Goal: Task Accomplishment & Management: Manage account settings

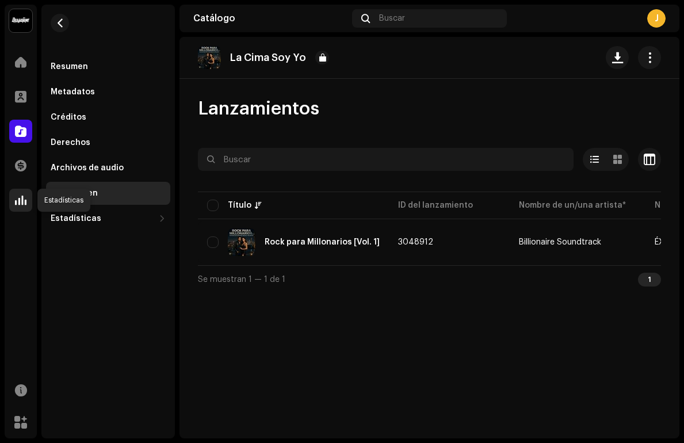
click at [27, 201] on div at bounding box center [20, 200] width 23 height 23
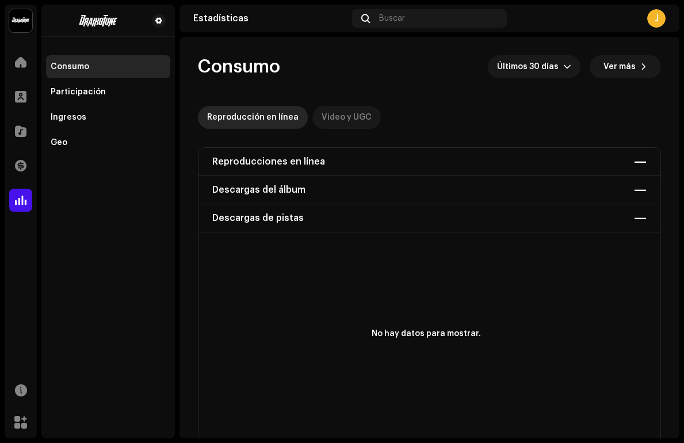
click at [340, 113] on div "Video y UGC" at bounding box center [347, 117] width 50 height 23
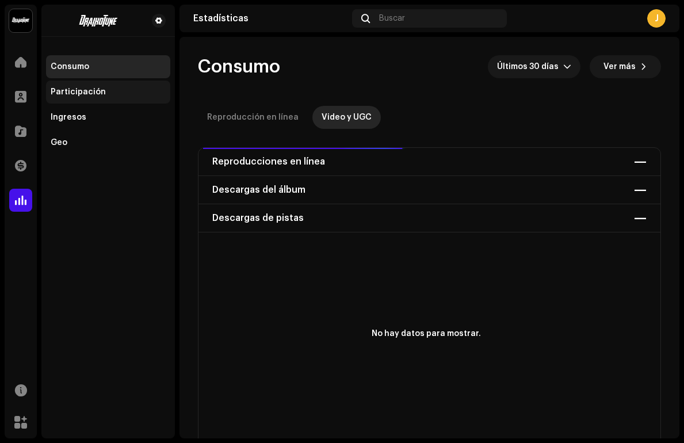
click at [101, 93] on div "Participación" at bounding box center [108, 91] width 115 height 9
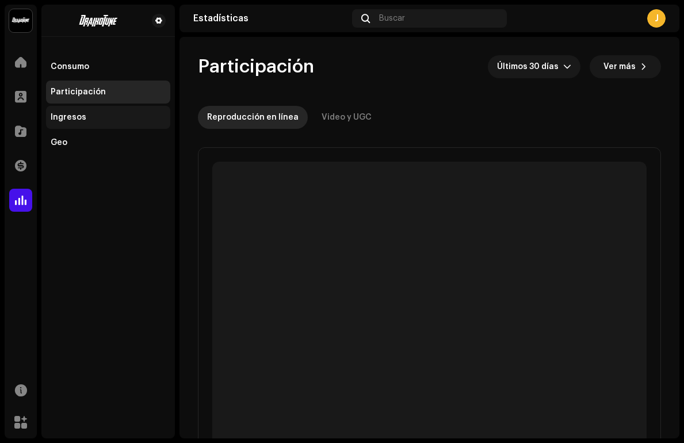
click at [98, 115] on div "Ingresos" at bounding box center [108, 117] width 115 height 9
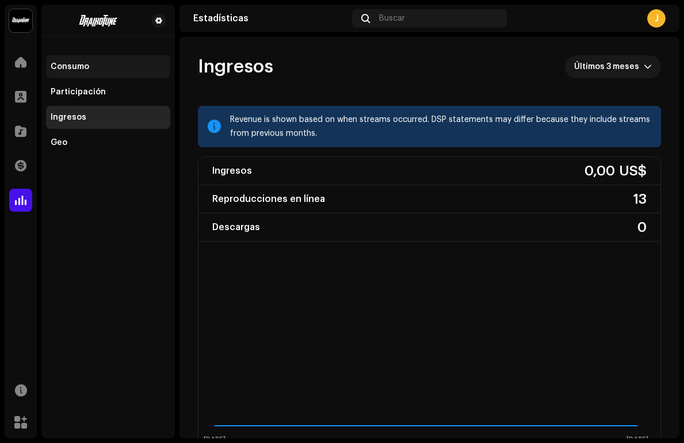
click at [84, 71] on div "Consumo" at bounding box center [70, 66] width 39 height 9
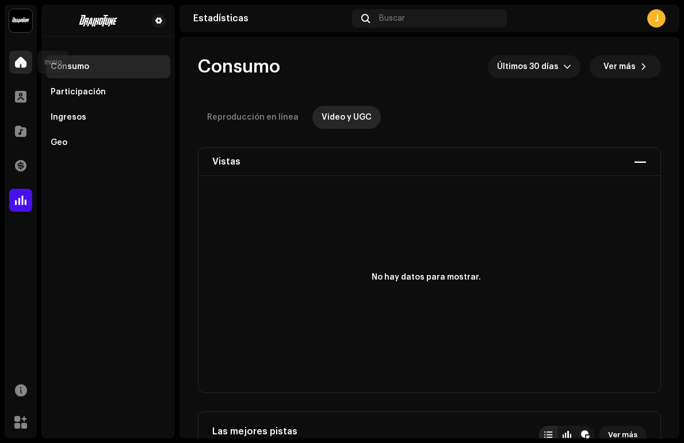
click at [26, 66] on span at bounding box center [21, 62] width 12 height 9
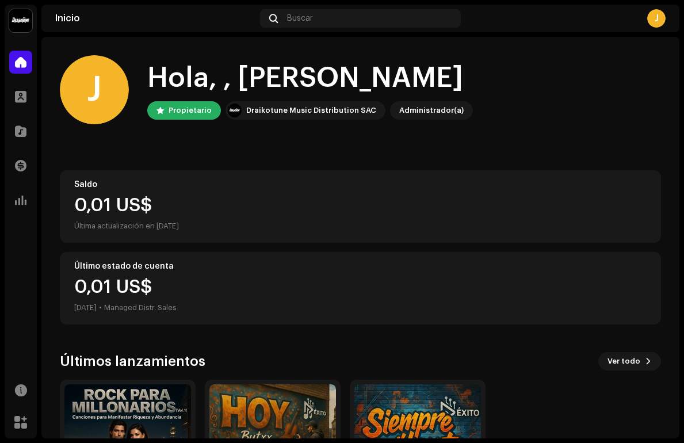
scroll to position [125, 0]
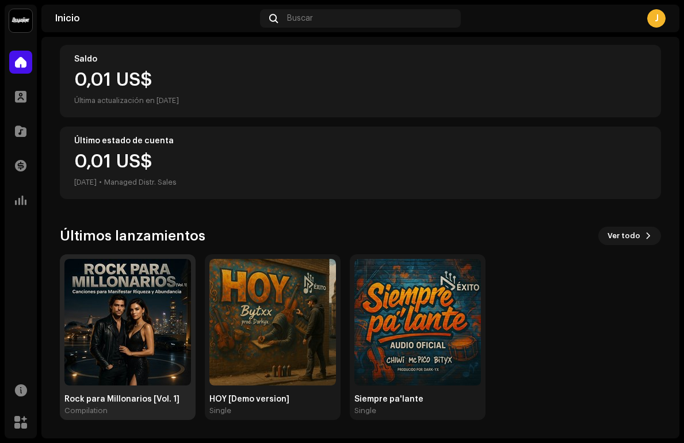
click at [116, 322] on img at bounding box center [127, 322] width 127 height 127
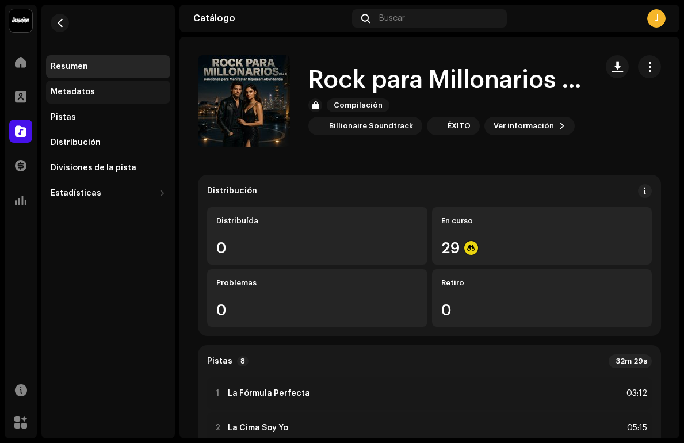
click at [90, 94] on div "Metadatos" at bounding box center [73, 91] width 44 height 9
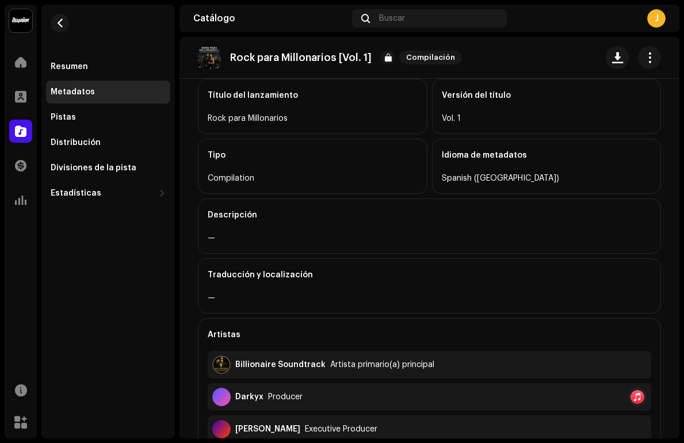
scroll to position [84, 0]
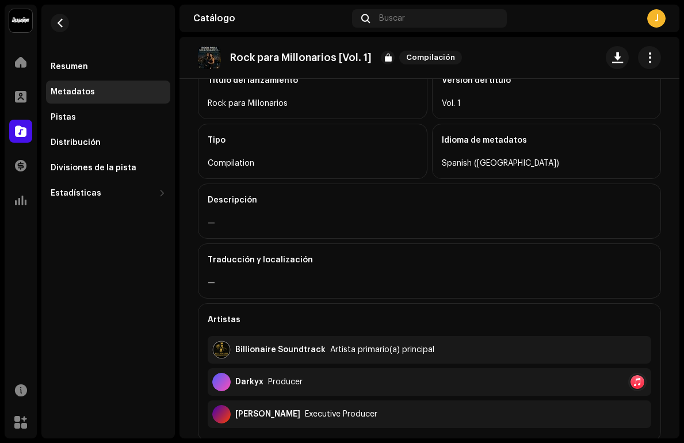
click at [242, 205] on div "Descripción" at bounding box center [430, 200] width 444 height 32
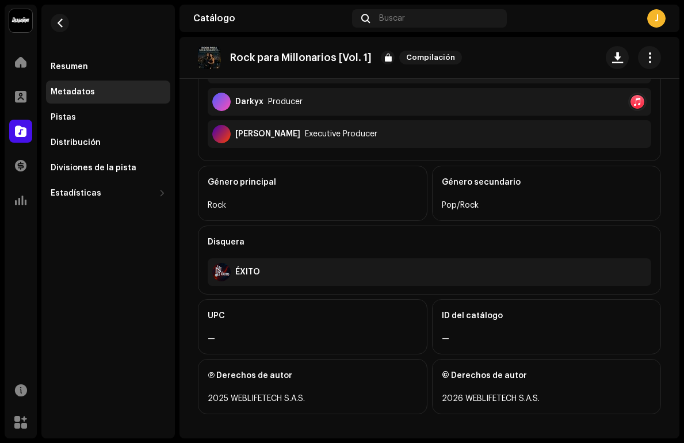
scroll to position [368, 0]
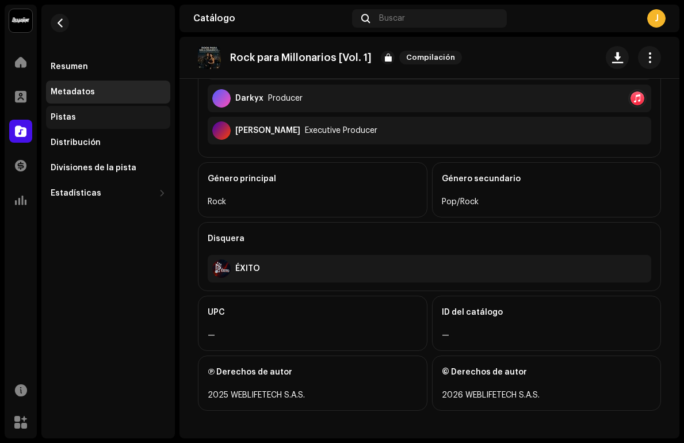
click at [87, 111] on div "Pistas" at bounding box center [108, 117] width 124 height 23
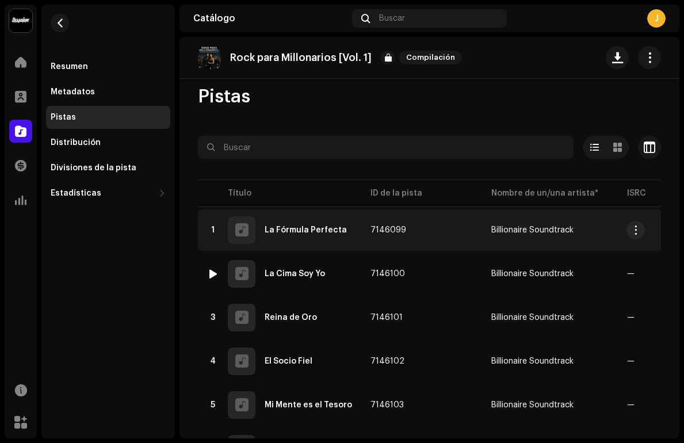
scroll to position [20, 0]
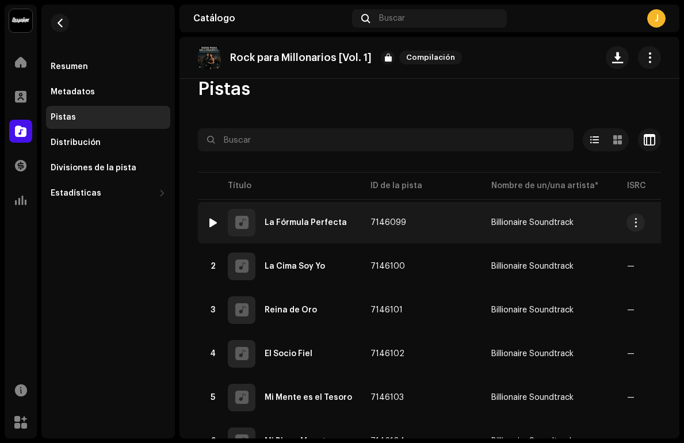
click at [211, 218] on div at bounding box center [213, 222] width 9 height 9
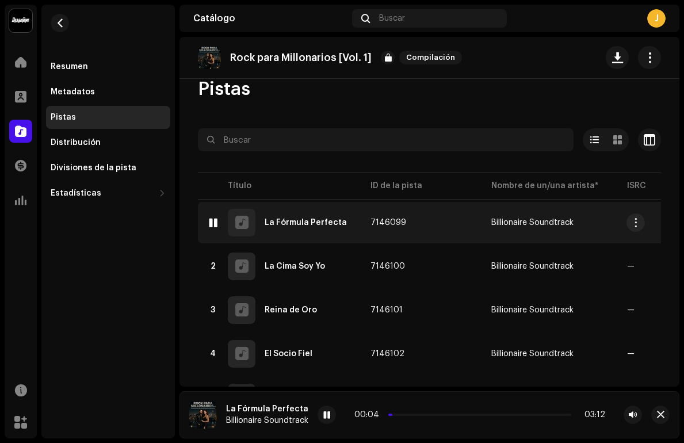
click at [211, 218] on div at bounding box center [213, 222] width 9 height 9
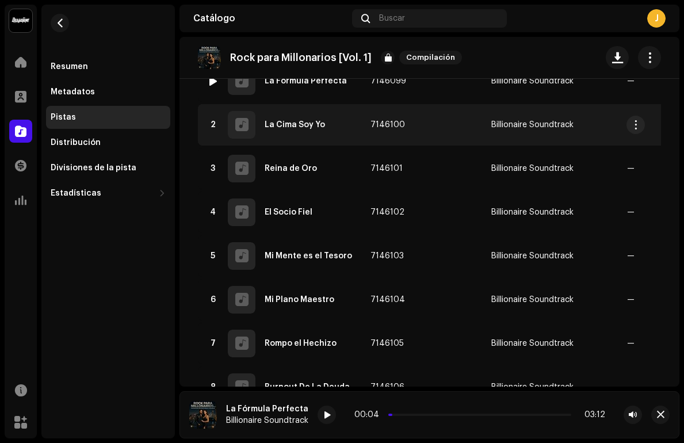
scroll to position [0, 0]
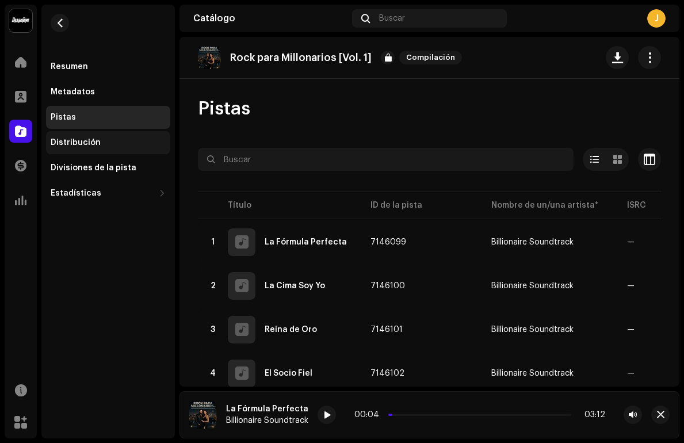
click at [76, 147] on div "Distribución" at bounding box center [108, 142] width 124 height 23
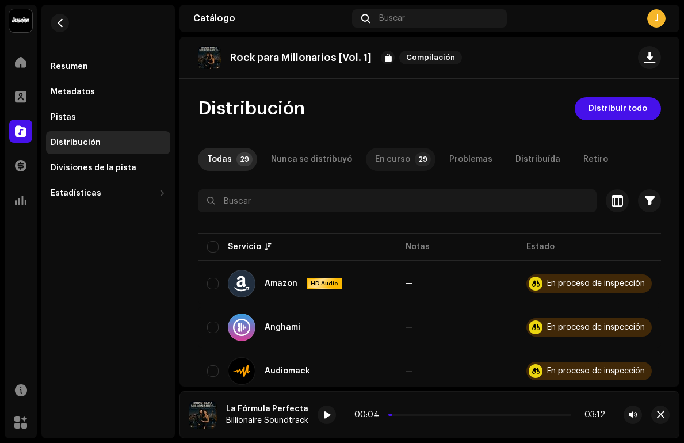
click at [403, 159] on p-tab "En curso 29" at bounding box center [401, 159] width 70 height 23
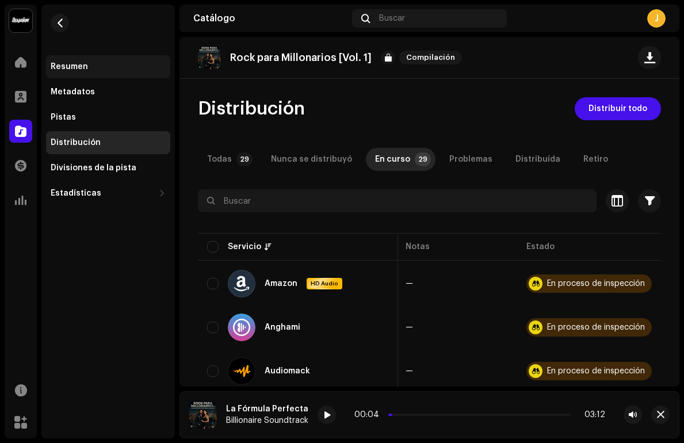
click at [66, 68] on div "Resumen" at bounding box center [69, 66] width 37 height 9
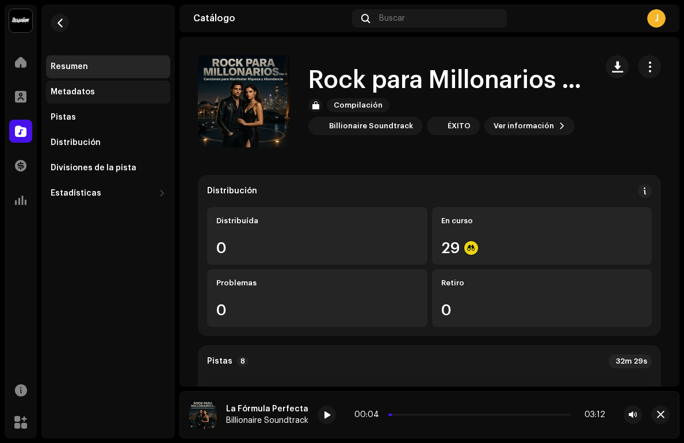
click at [67, 88] on div "Metadatos" at bounding box center [73, 91] width 44 height 9
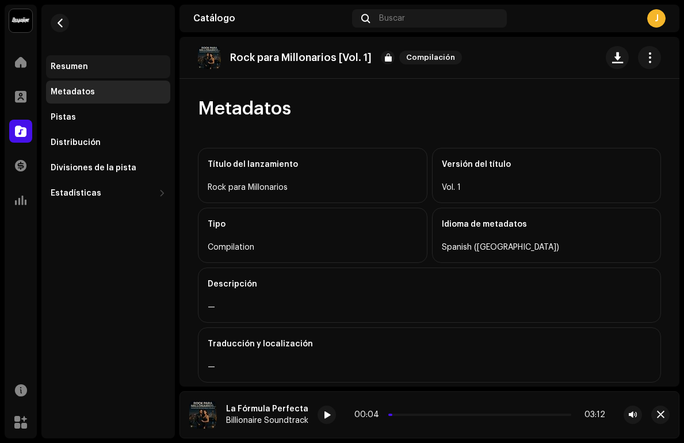
click at [71, 73] on div "Resumen" at bounding box center [108, 66] width 124 height 23
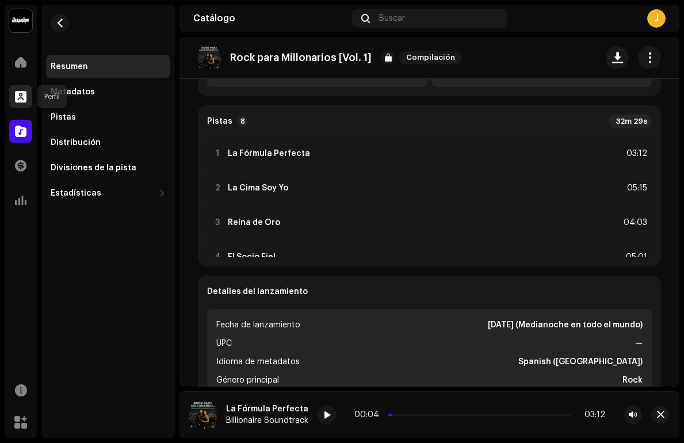
click at [25, 90] on div at bounding box center [20, 96] width 23 height 23
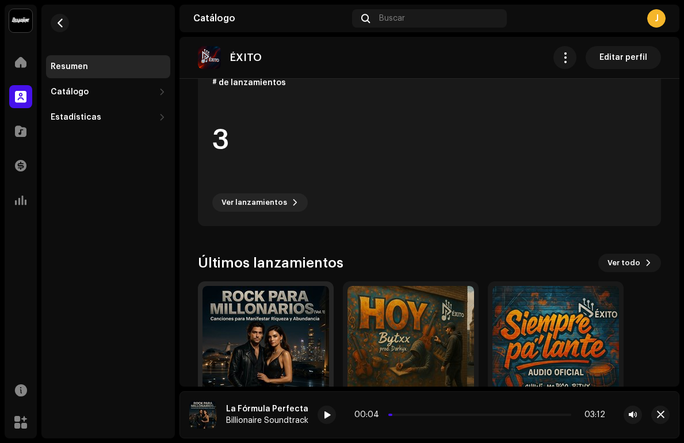
scroll to position [361, 0]
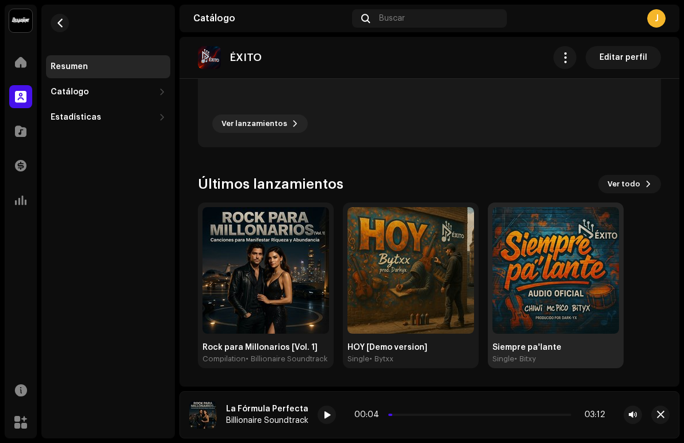
click at [530, 251] on img at bounding box center [556, 270] width 127 height 127
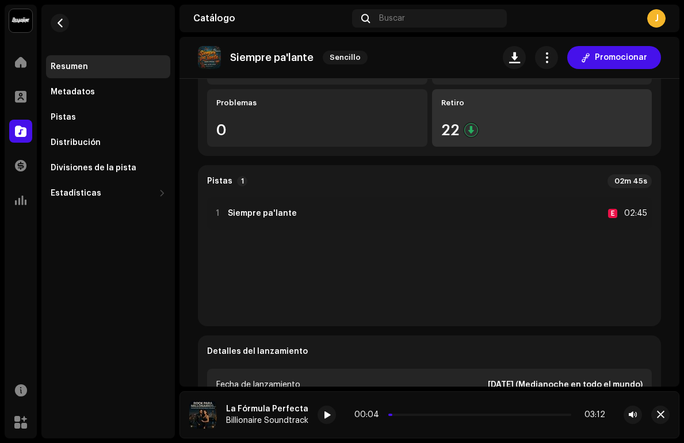
scroll to position [260, 0]
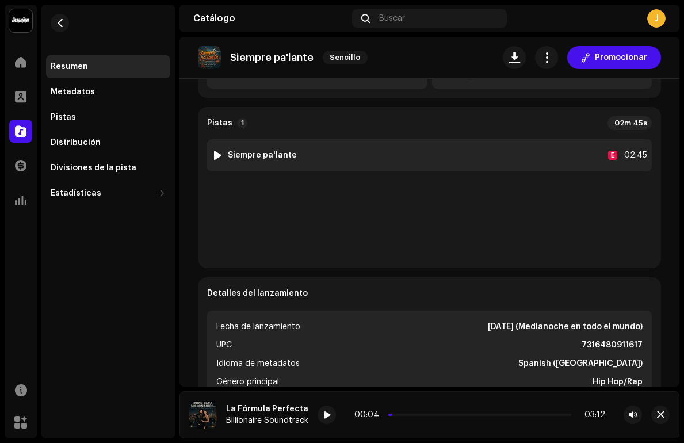
click at [264, 151] on strong "Siempre pa'lante" at bounding box center [262, 155] width 69 height 9
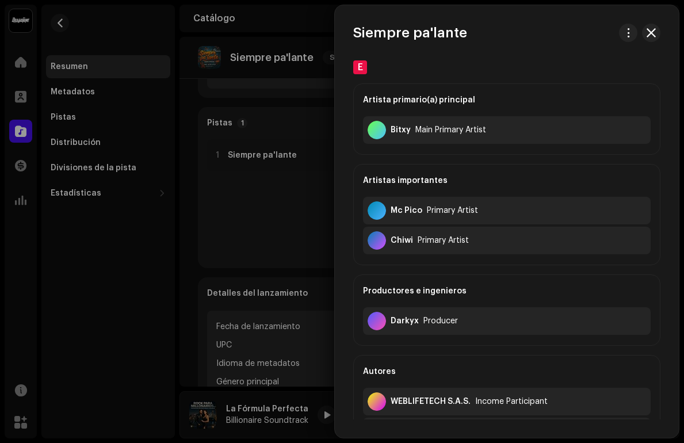
click at [259, 197] on div at bounding box center [342, 221] width 684 height 443
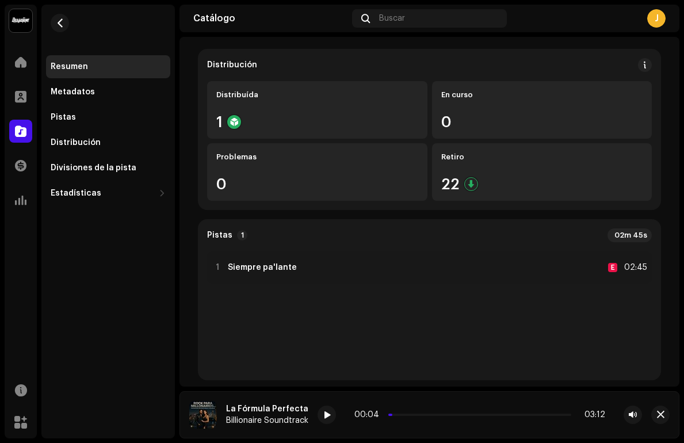
scroll to position [0, 0]
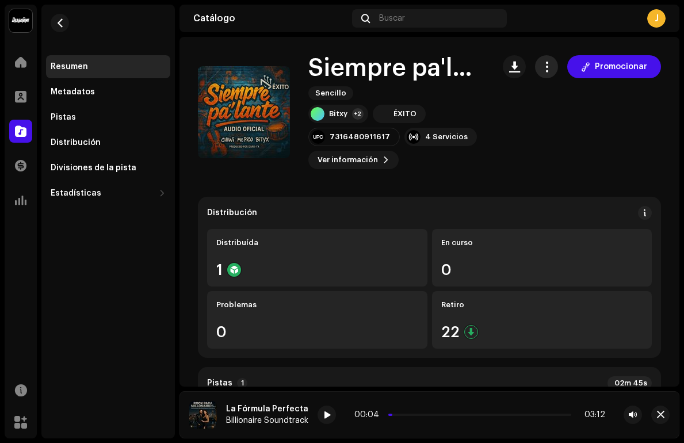
click at [542, 68] on span "button" at bounding box center [547, 66] width 11 height 9
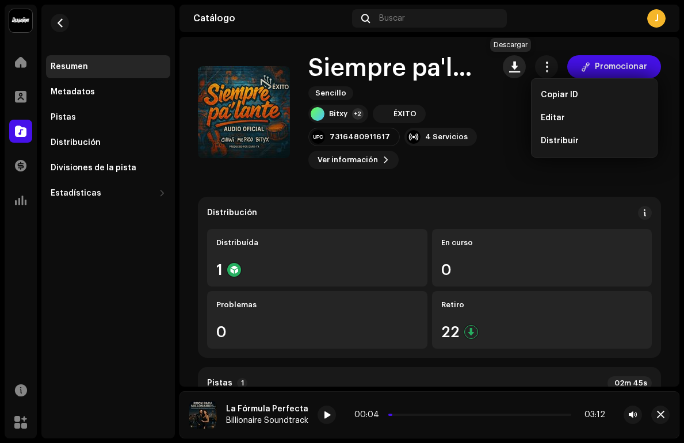
click at [509, 66] on span "button" at bounding box center [514, 66] width 11 height 9
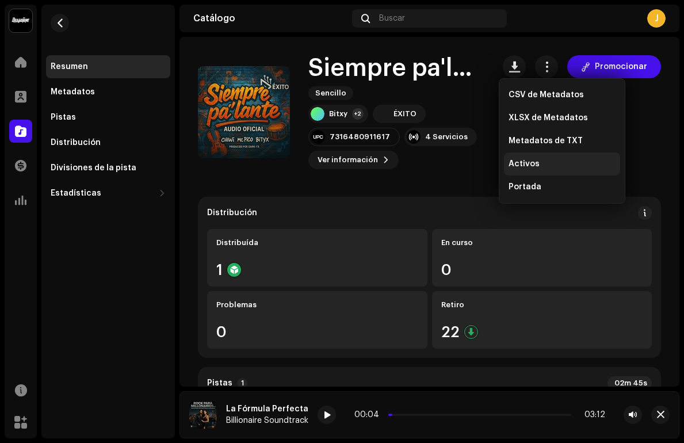
click at [536, 165] on span "Activos" at bounding box center [524, 163] width 31 height 9
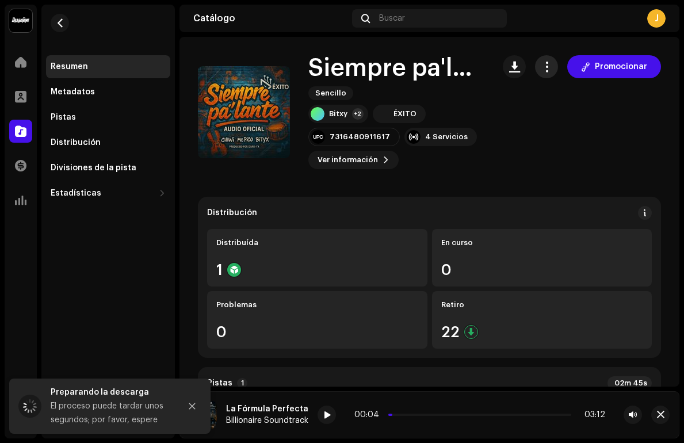
click at [535, 65] on button "button" at bounding box center [546, 66] width 23 height 23
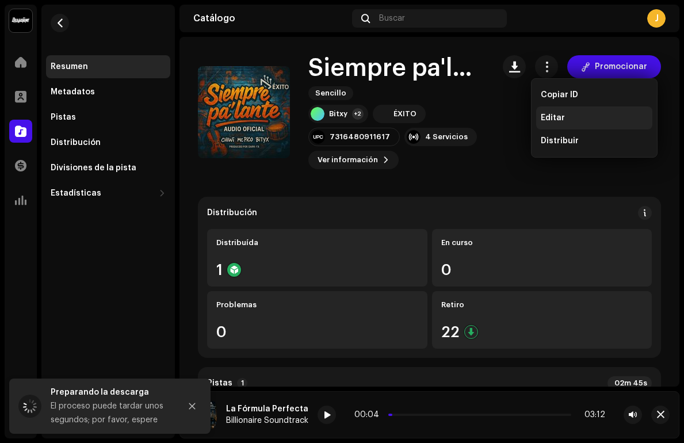
click at [542, 109] on div "Editar" at bounding box center [594, 117] width 116 height 23
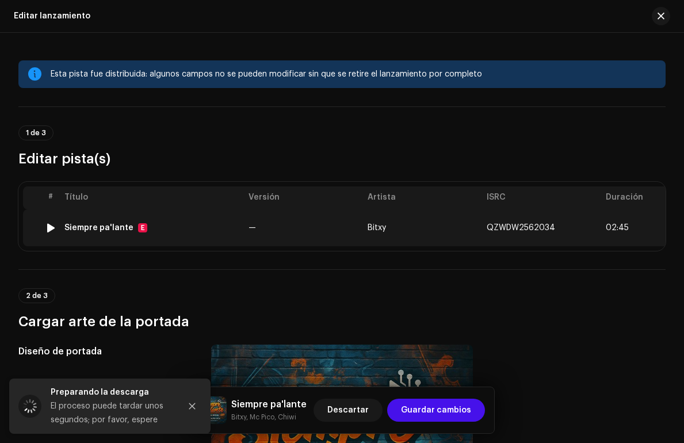
scroll to position [0, 64]
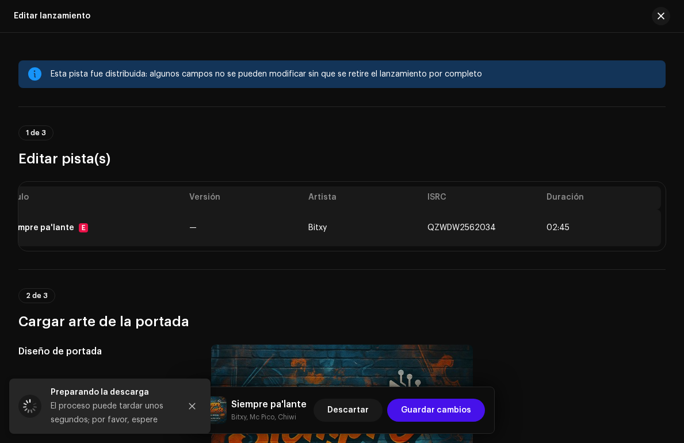
click at [491, 230] on td "QZWDW2562034" at bounding box center [482, 228] width 119 height 37
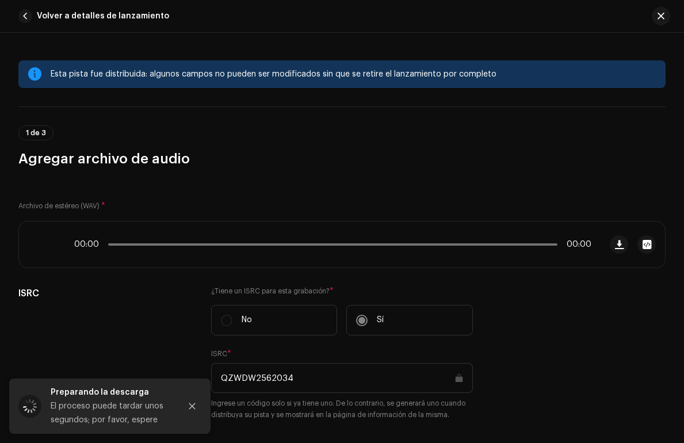
click at [491, 230] on div "00:00 00:00" at bounding box center [310, 245] width 582 height 46
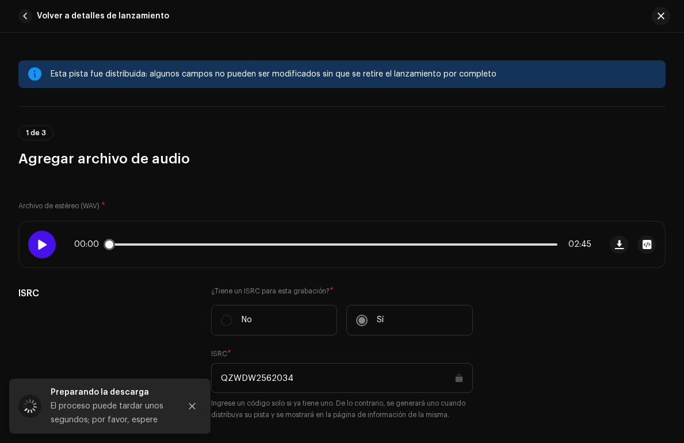
click at [43, 240] on span at bounding box center [42, 244] width 10 height 9
click at [43, 244] on span at bounding box center [42, 244] width 10 height 9
click at [194, 408] on icon "Close" at bounding box center [192, 406] width 6 height 6
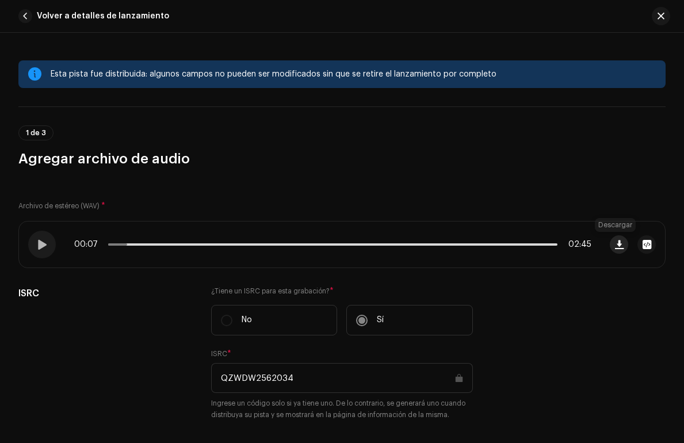
click at [610, 243] on button "button" at bounding box center [619, 244] width 18 height 18
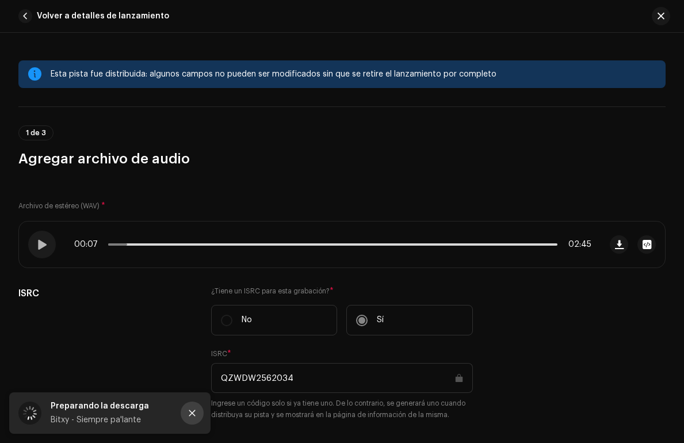
click at [196, 416] on button "Close" at bounding box center [192, 413] width 23 height 23
